Goal: Find specific page/section: Find specific page/section

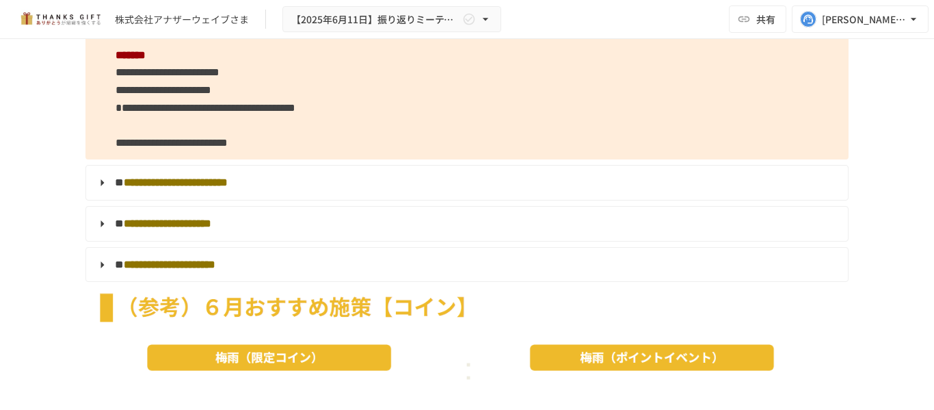
scroll to position [4225, 0]
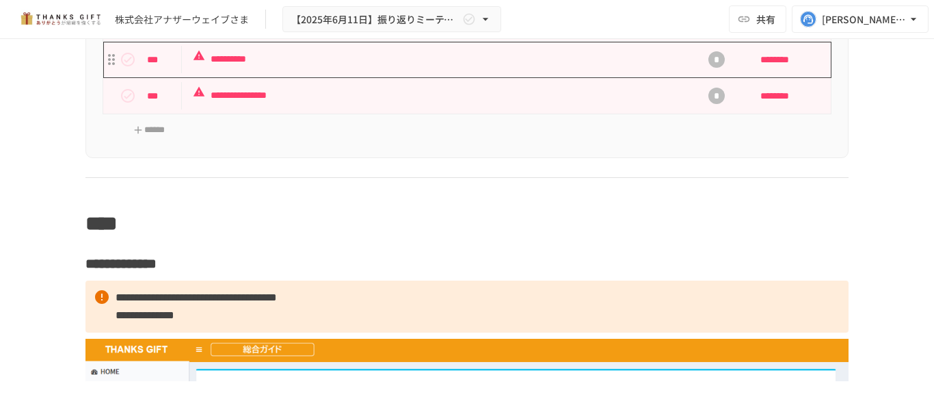
scroll to position [6124, 0]
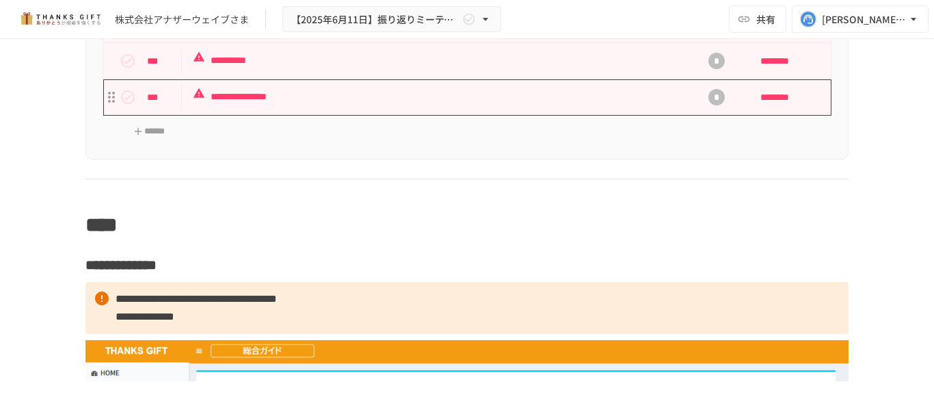
click at [236, 116] on td "**********" at bounding box center [438, 97] width 513 height 36
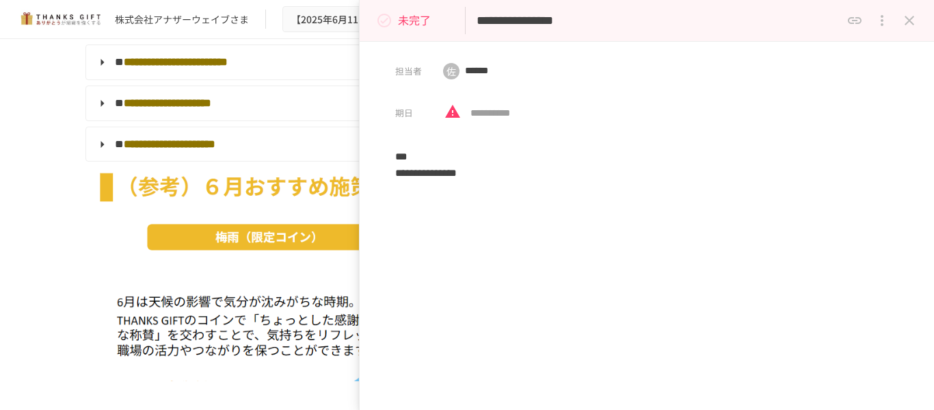
scroll to position [4324, 0]
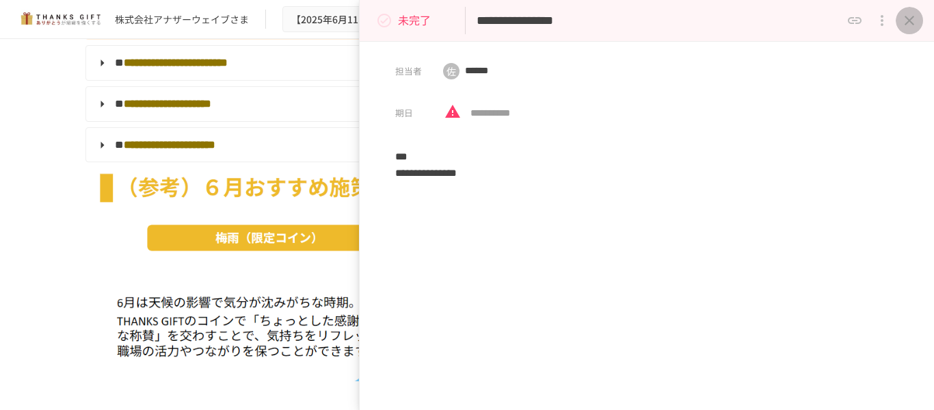
click at [913, 18] on icon "close drawer" at bounding box center [910, 21] width 10 height 10
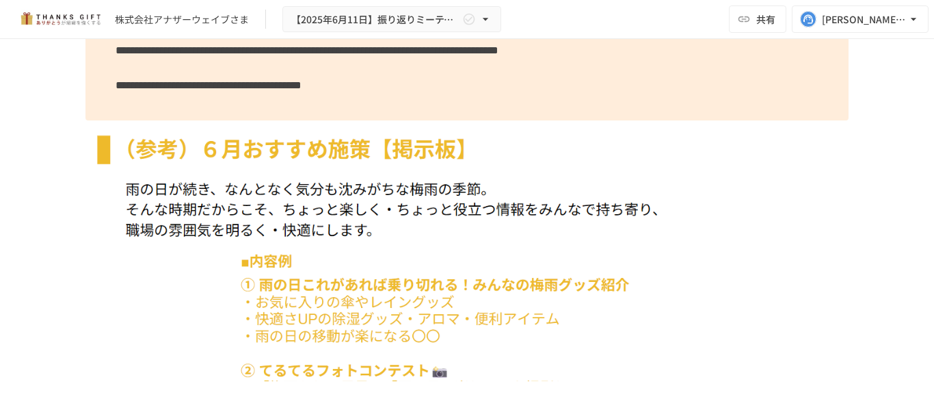
scroll to position [5381, 0]
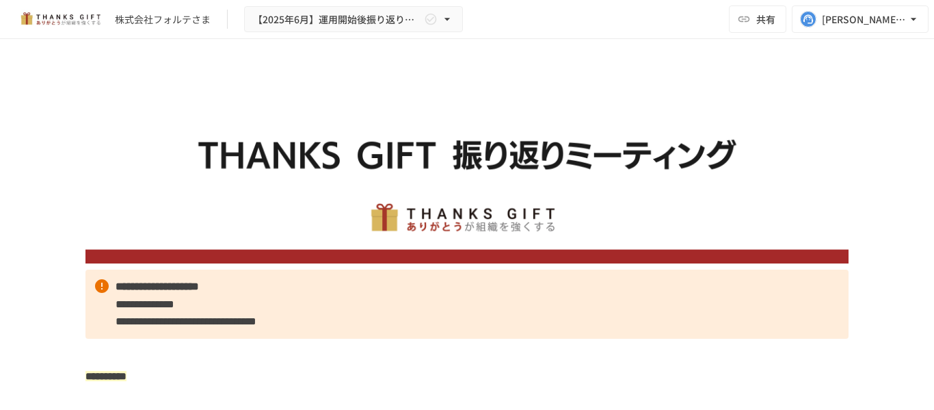
scroll to position [3163, 0]
